Goal: Contribute content

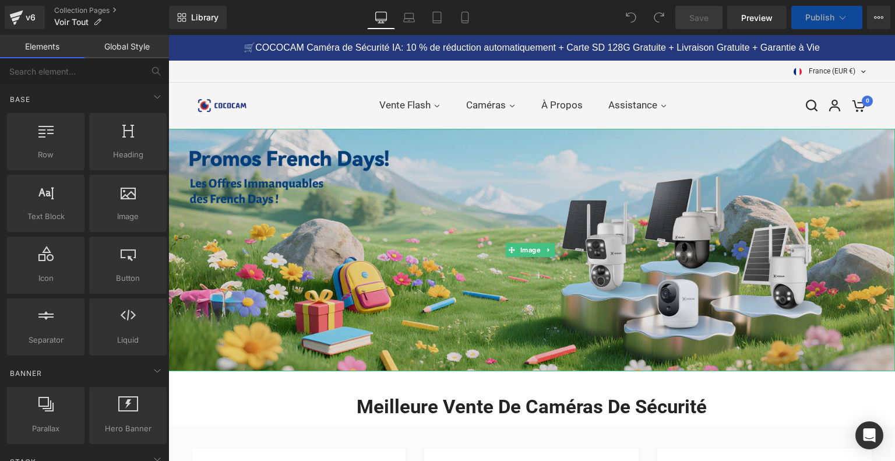
click at [520, 196] on img at bounding box center [531, 250] width 727 height 243
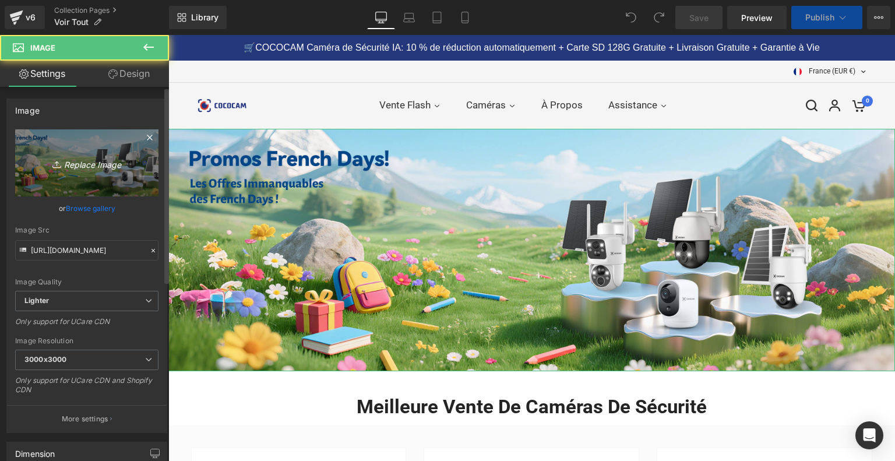
click at [92, 151] on link "Replace Image" at bounding box center [86, 162] width 143 height 67
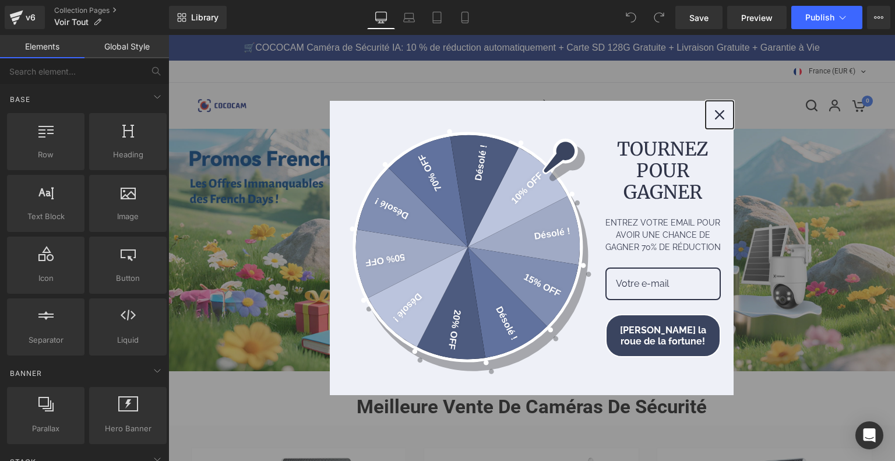
click at [725, 111] on div "Close" at bounding box center [720, 115] width 19 height 19
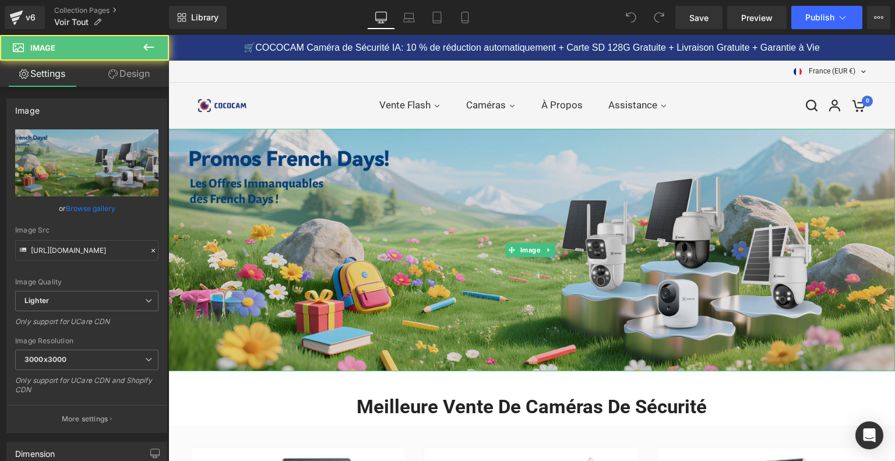
click at [560, 239] on img at bounding box center [531, 250] width 727 height 243
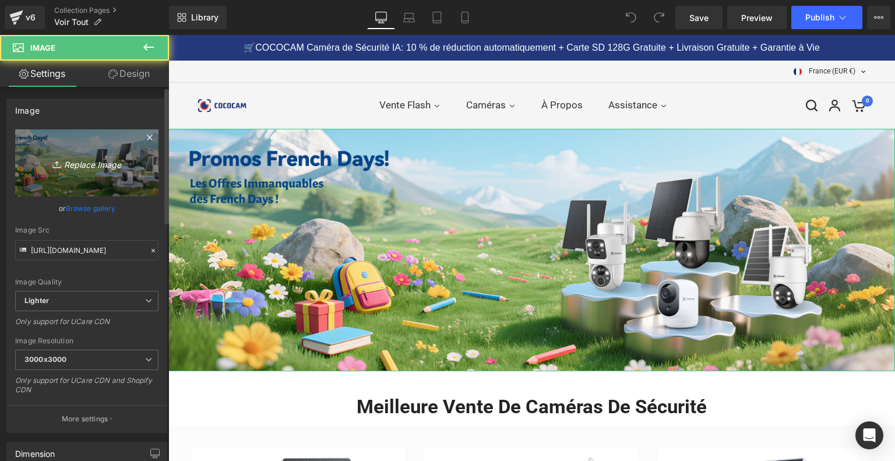
click at [55, 163] on icon at bounding box center [58, 165] width 12 height 12
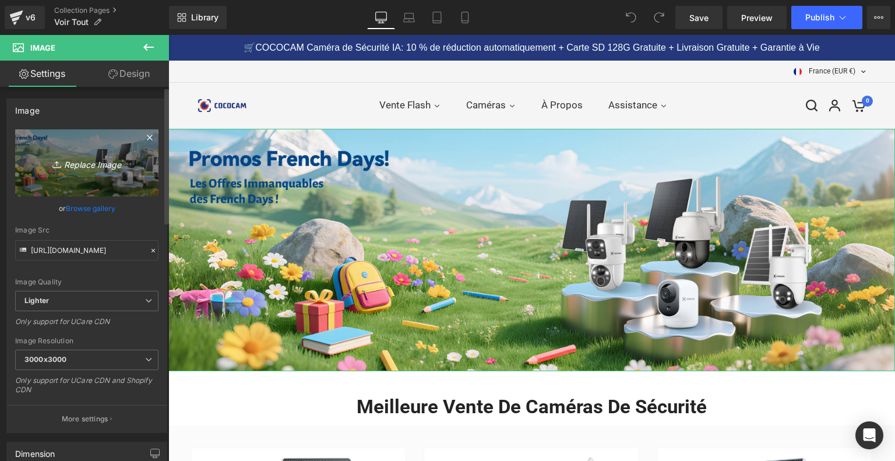
type input "C:\fakepath\cf65c8be-9d3d-41a0-8279-4fd4d9744245._CR0_2C0_2C3000_2C600_SX1500_.…"
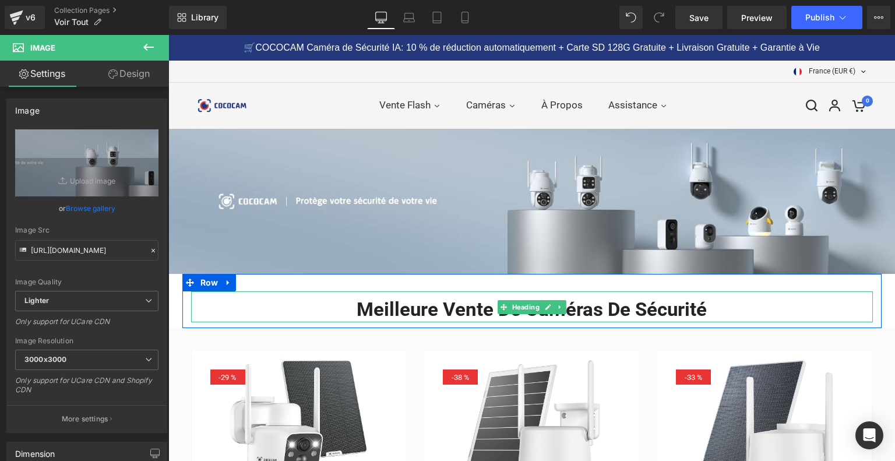
click at [443, 315] on h2 "Meilleure Vente de Caméras de Sécurité" at bounding box center [532, 309] width 682 height 25
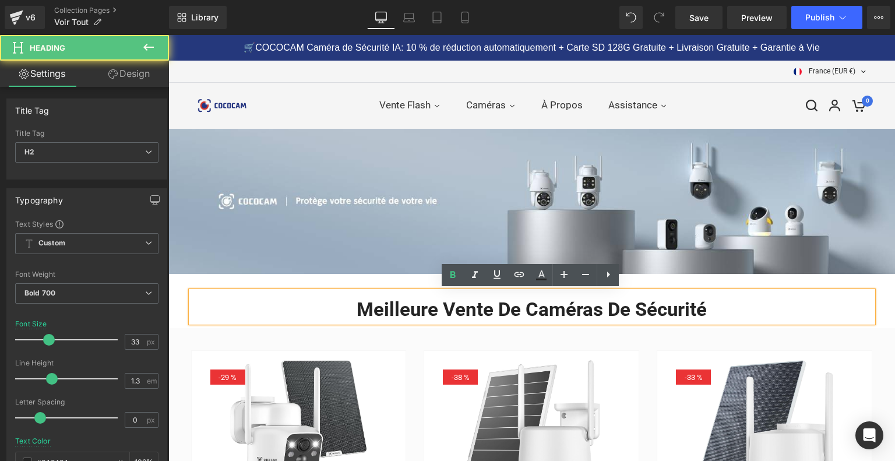
click at [434, 315] on h2 "Meilleure Vente de Caméras de Sécurité" at bounding box center [532, 309] width 682 height 25
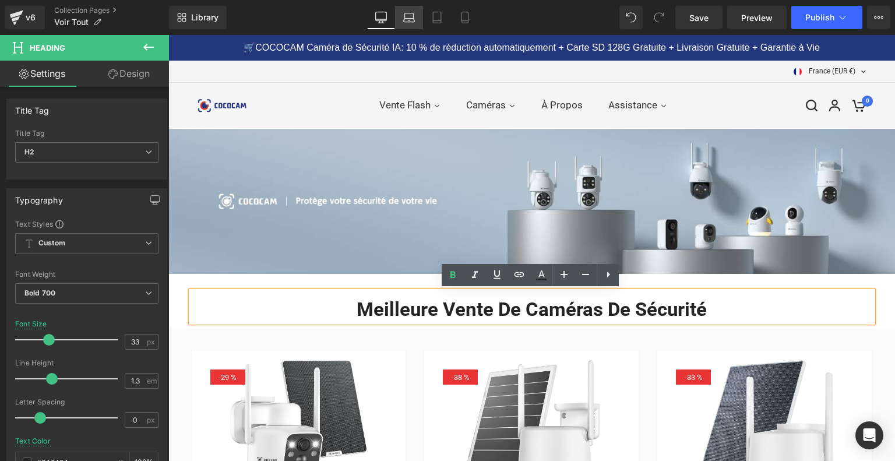
click at [408, 19] on icon at bounding box center [409, 20] width 11 height 3
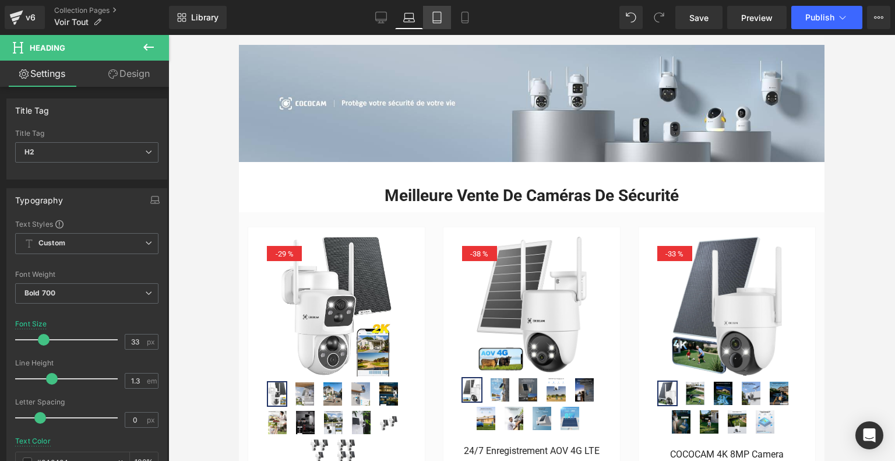
click at [430, 15] on link "Tablet" at bounding box center [437, 17] width 28 height 23
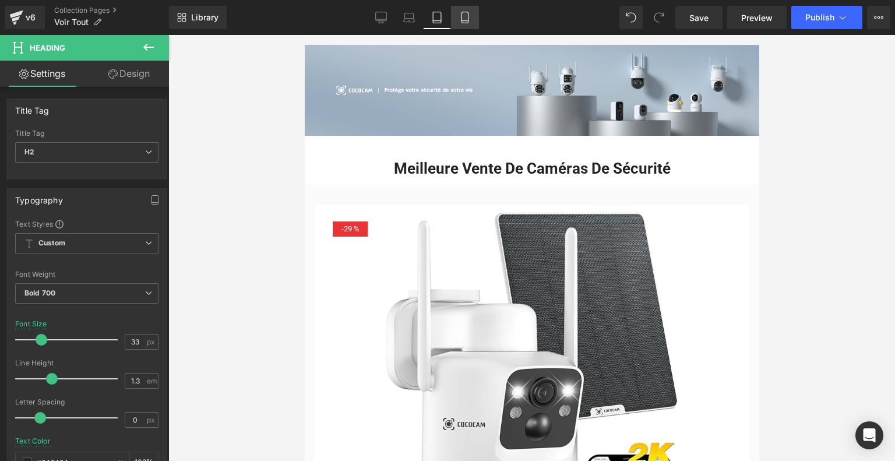
click at [469, 19] on icon at bounding box center [465, 18] width 12 height 12
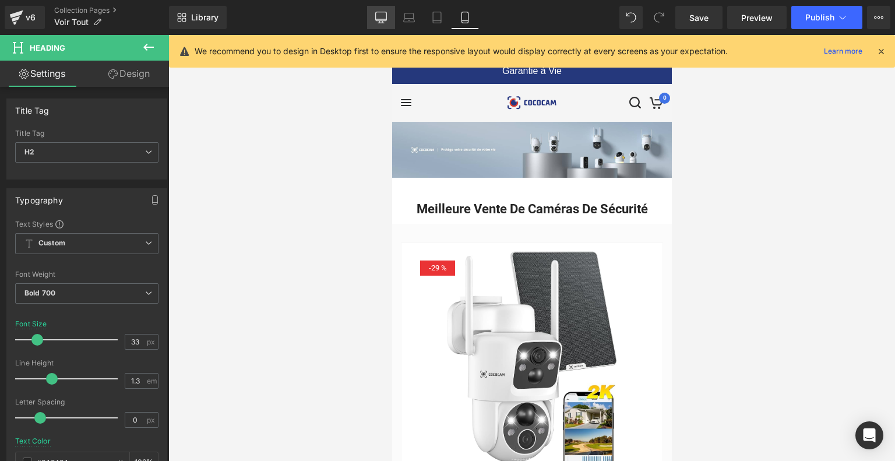
click at [382, 20] on icon at bounding box center [381, 16] width 11 height 9
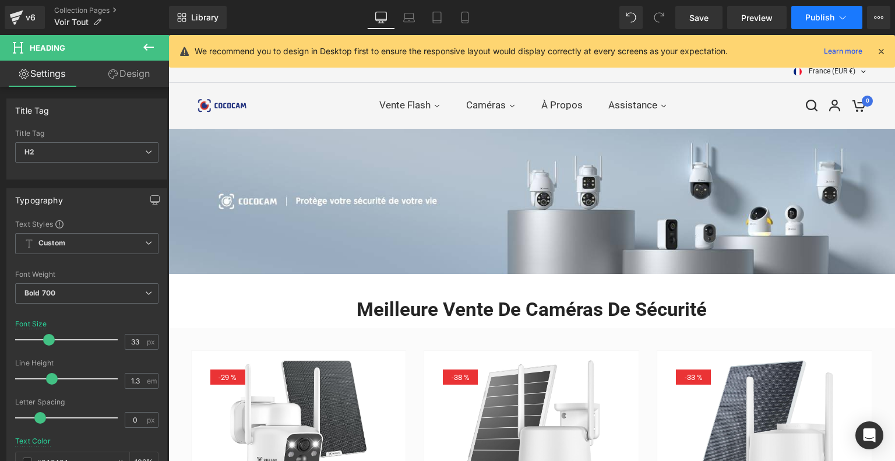
click at [839, 19] on icon at bounding box center [843, 18] width 12 height 12
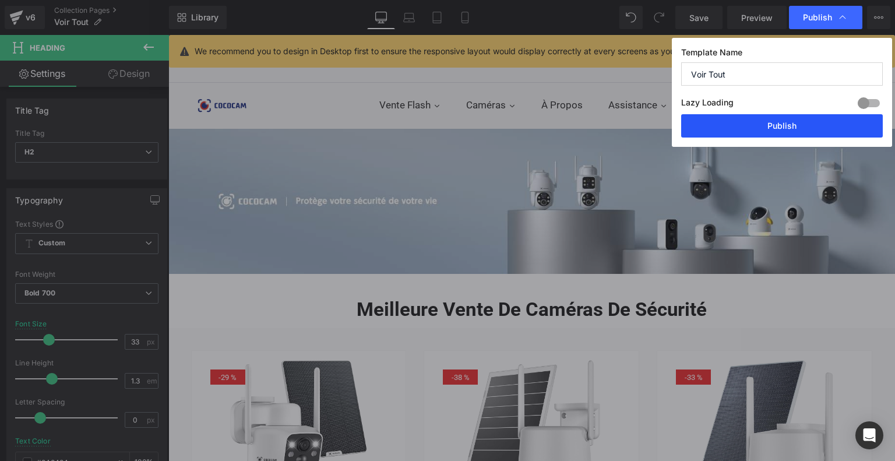
click at [789, 128] on button "Publish" at bounding box center [782, 125] width 202 height 23
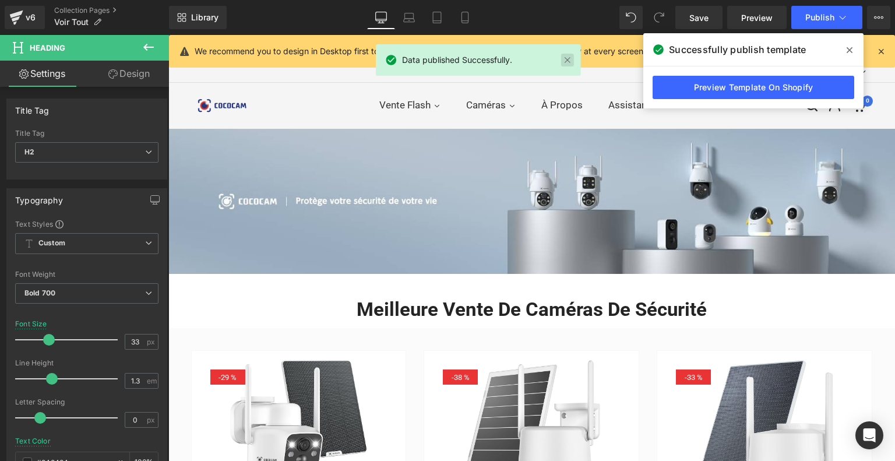
click at [569, 55] on link at bounding box center [567, 60] width 13 height 13
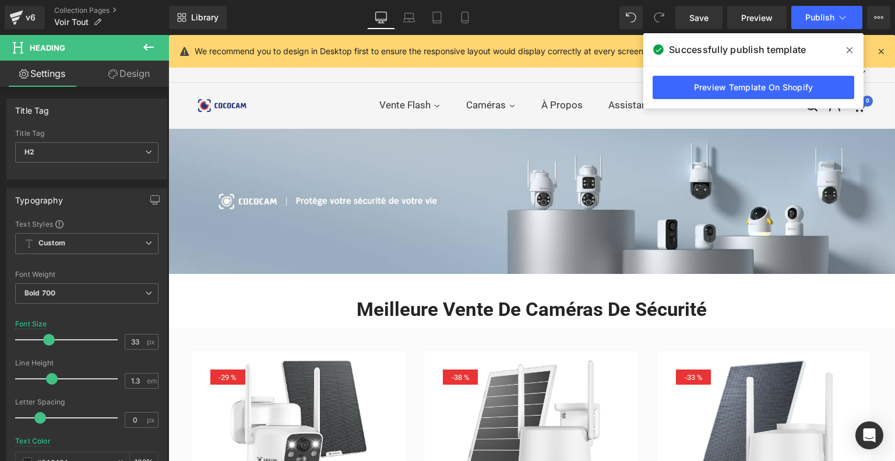
click at [851, 48] on icon at bounding box center [850, 50] width 6 height 6
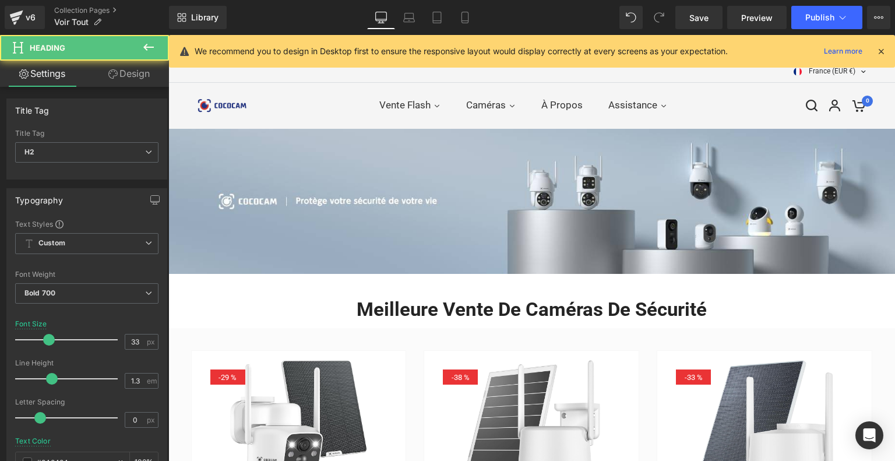
click at [493, 308] on h2 "Meilleure Vente de Caméras de Sécurité" at bounding box center [532, 309] width 682 height 25
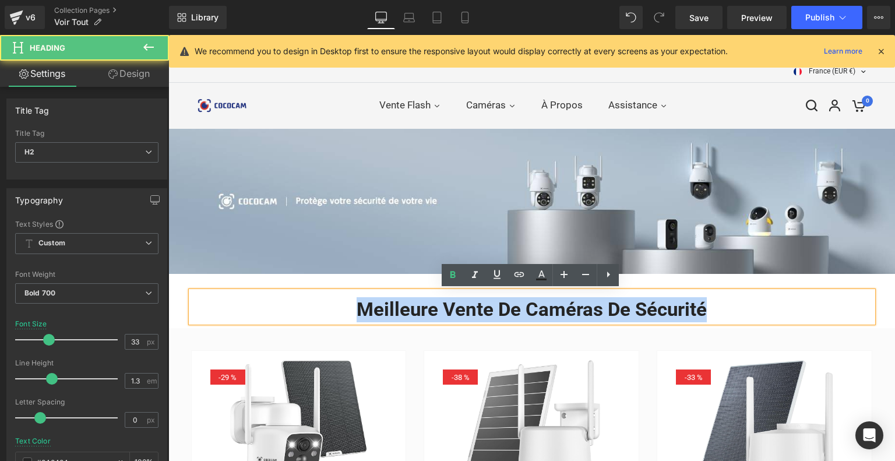
drag, startPoint x: 354, startPoint y: 310, endPoint x: 723, endPoint y: 311, distance: 368.4
click at [723, 311] on h2 "Meilleure Vente de Caméras de Sécurité" at bounding box center [532, 309] width 682 height 25
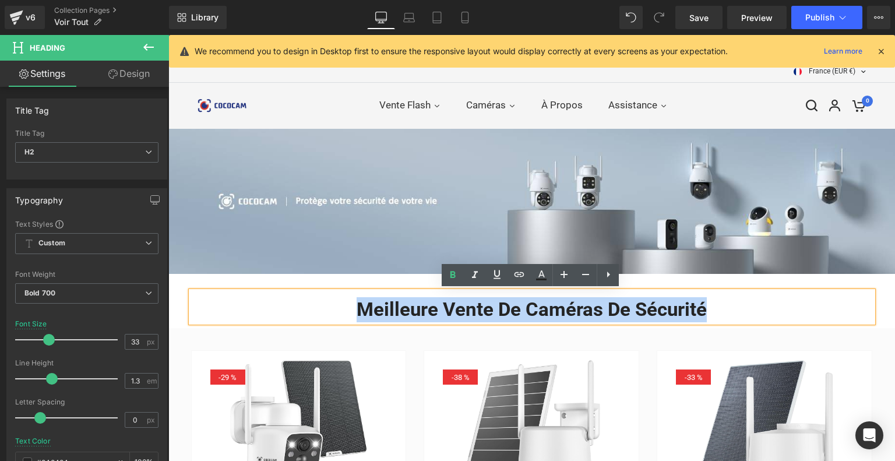
copy h2 "Meilleure Vente de Caméras de Sécurité"
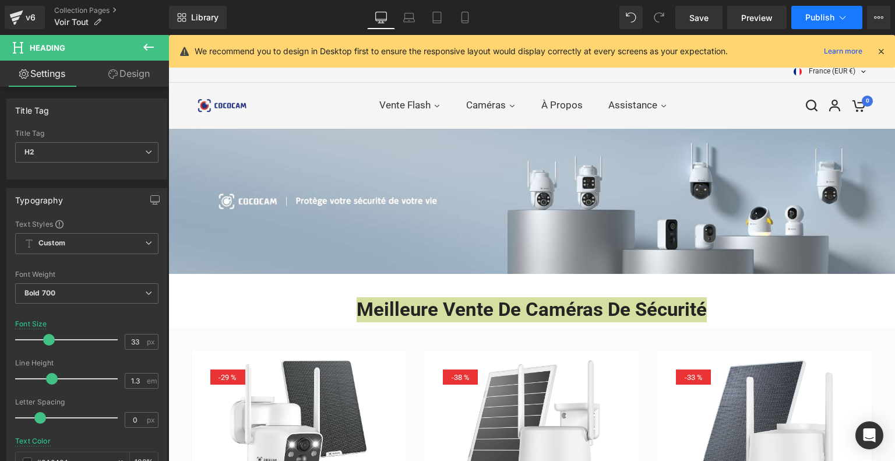
click at [826, 10] on button "Publish" at bounding box center [827, 17] width 71 height 23
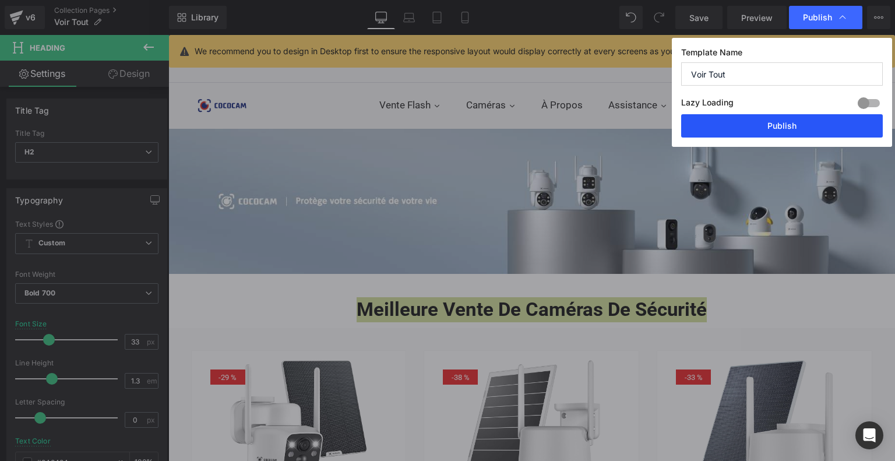
click at [764, 131] on button "Publish" at bounding box center [782, 125] width 202 height 23
